Goal: Obtain resource: Download file/media

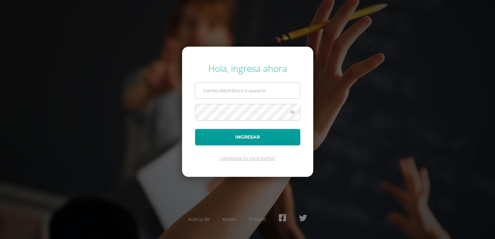
click at [212, 95] on input "text" at bounding box center [247, 91] width 105 height 16
click at [352, 102] on div "Hola, ingresa ahora Ingresar ¿Olvidaste tu contraseña? Acerca de Ayuda Presskit" at bounding box center [248, 119] width 418 height 125
click at [244, 92] on input "text" at bounding box center [247, 91] width 105 height 16
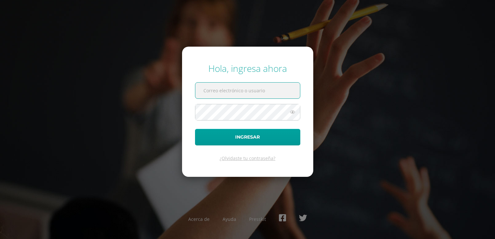
type input "julio.gonzalez@liceoguatemala.edu.gt"
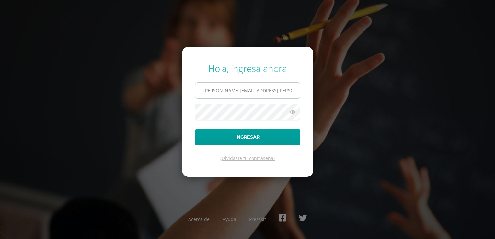
click at [195, 129] on button "Ingresar" at bounding box center [247, 137] width 105 height 17
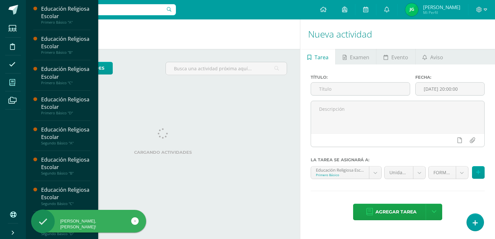
click at [12, 85] on icon at bounding box center [12, 82] width 6 height 6
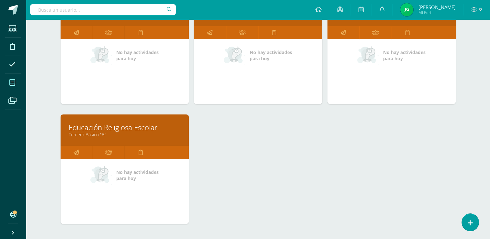
scroll to position [306, 0]
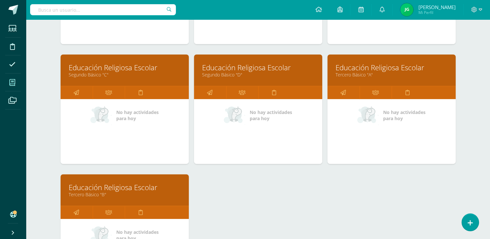
drag, startPoint x: 375, startPoint y: 67, endPoint x: 370, endPoint y: 67, distance: 4.5
click at [375, 67] on link "Educación Religiosa Escolar" at bounding box center [391, 67] width 112 height 10
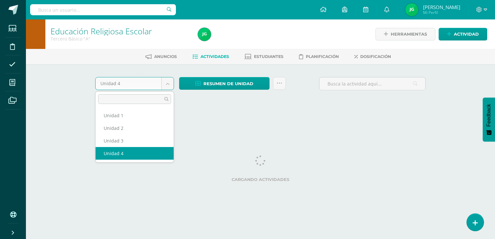
click at [171, 83] on body "Estudiantes Disciplina Asistencia Mis cursos Archivos Soporte Ayuda Reportar un…" at bounding box center [247, 60] width 495 height 121
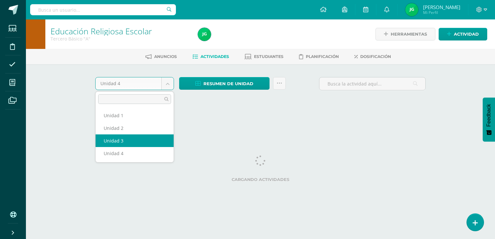
select select "Unidad 3"
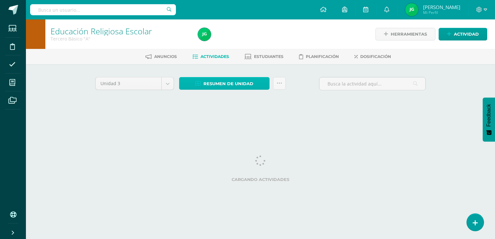
click at [244, 82] on span "Resumen de unidad" at bounding box center [228, 84] width 50 height 12
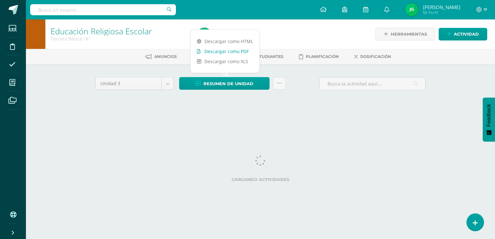
click at [239, 51] on link "Descargar como PDF" at bounding box center [224, 51] width 69 height 10
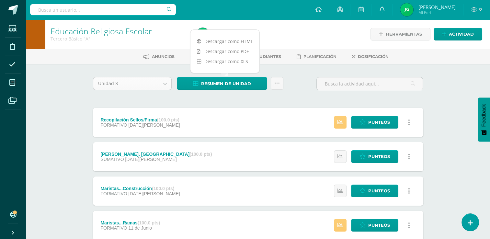
click at [167, 81] on body "Estudiantes Disciplina Asistencia Mis cursos Archivos Soporte Ayuda Reportar un…" at bounding box center [245, 141] width 490 height 283
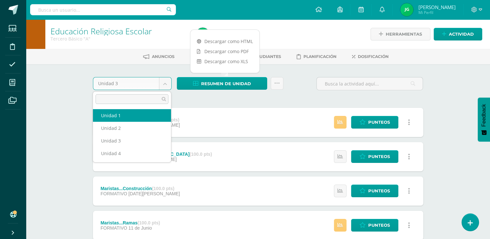
select select "Unidad 1"
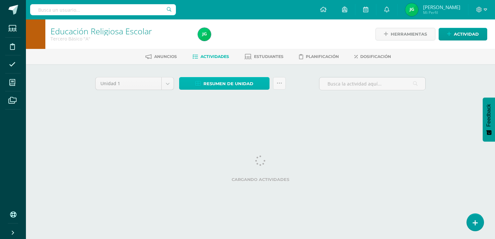
click at [240, 84] on span "Resumen de unidad" at bounding box center [228, 84] width 50 height 12
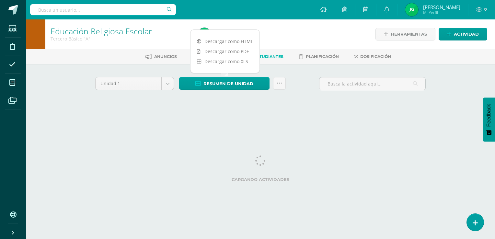
click at [241, 53] on ul "Anuncios Actividades Estudiantes Planificación Dosificación" at bounding box center [268, 56] width 469 height 11
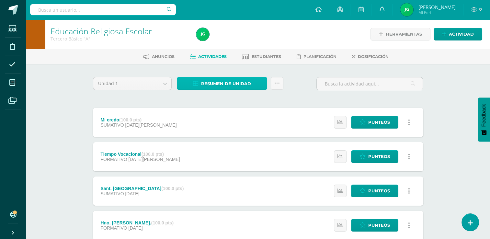
click at [234, 84] on span "Resumen de unidad" at bounding box center [226, 84] width 50 height 12
click at [284, 95] on div "Unidad 1 Unidad 1 Unidad 2 Unidad 3 Unidad 4 Resumen de unidad Enviar punteos a…" at bounding box center [257, 190] width 335 height 227
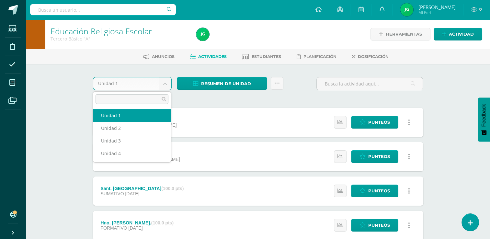
click at [165, 81] on body "Estudiantes Disciplina Asistencia Mis cursos Archivos Soporte Ayuda Reportar un…" at bounding box center [245, 158] width 490 height 317
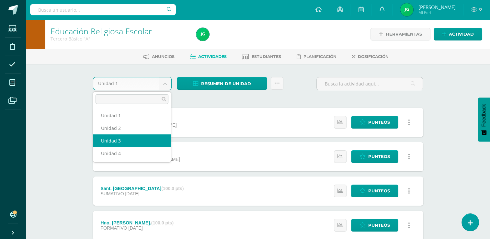
select select "Unidad 3"
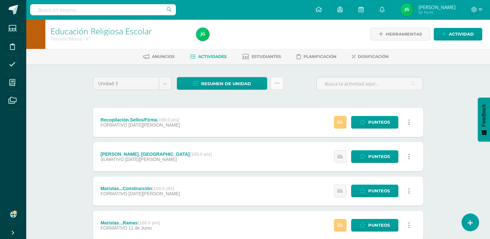
click at [272, 85] on link at bounding box center [277, 83] width 13 height 13
click at [280, 85] on link at bounding box center [277, 83] width 13 height 13
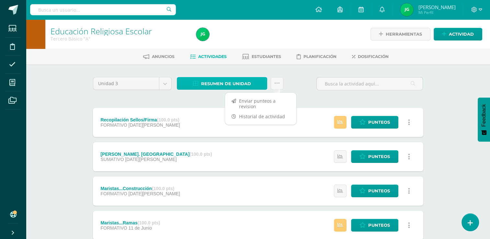
click at [229, 84] on span "Resumen de unidad" at bounding box center [226, 84] width 50 height 12
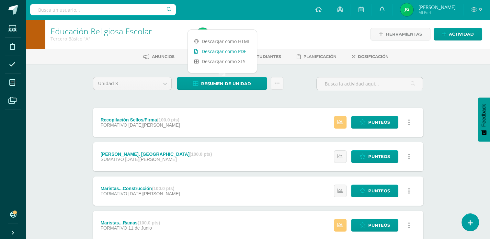
click at [229, 54] on link "Descargar como PDF" at bounding box center [222, 51] width 69 height 10
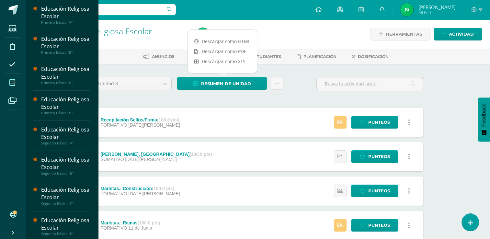
click at [13, 84] on icon at bounding box center [12, 82] width 6 height 6
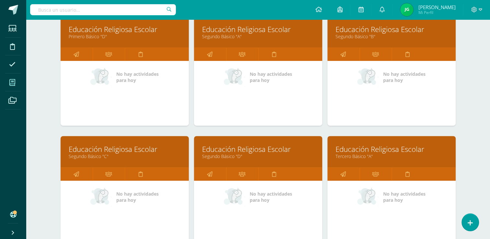
scroll to position [281, 0]
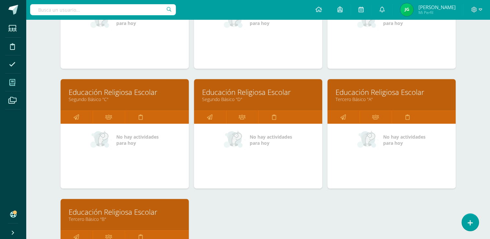
click at [101, 211] on link "Educación Religiosa Escolar" at bounding box center [125, 212] width 112 height 10
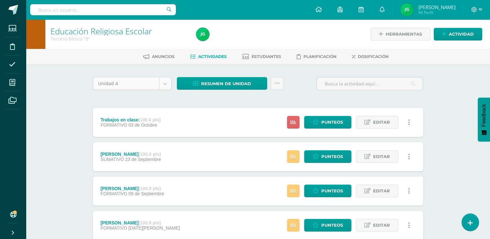
click at [165, 86] on body "Estudiantes Disciplina Asistencia Mis cursos Archivos Soporte Ayuda Reportar un…" at bounding box center [245, 141] width 490 height 283
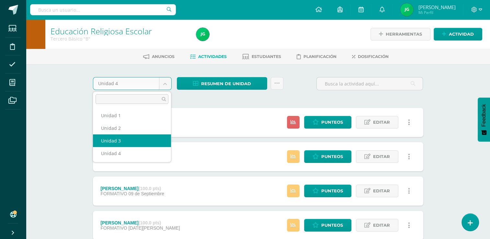
select select "Unidad 3"
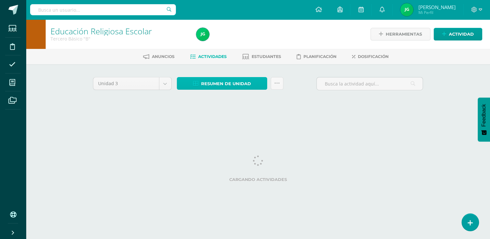
click at [243, 83] on span "Resumen de unidad" at bounding box center [226, 84] width 50 height 12
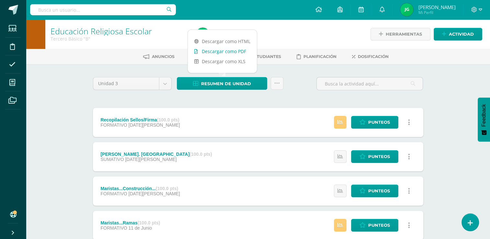
click at [237, 51] on link "Descargar como PDF" at bounding box center [222, 51] width 69 height 10
